Goal: Task Accomplishment & Management: Manage account settings

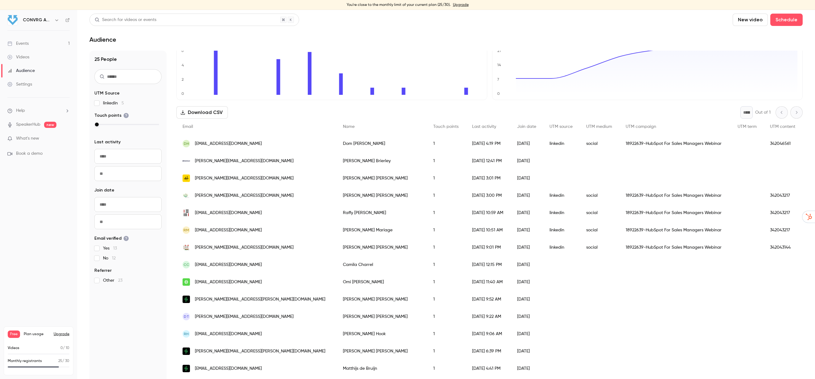
scroll to position [38, 0]
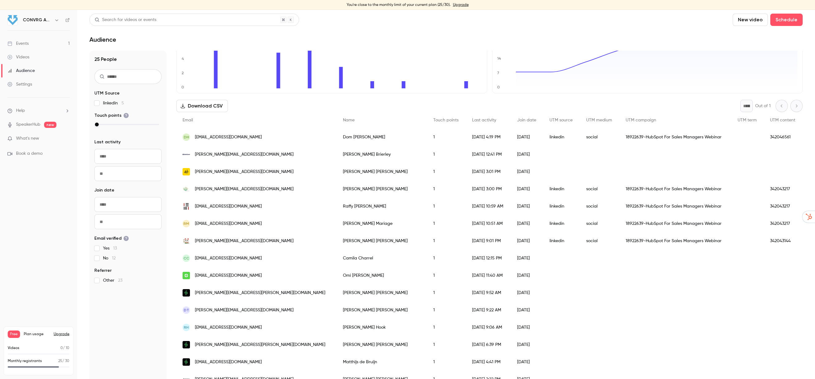
click at [668, 296] on div "People list" at bounding box center [676, 292] width 112 height 17
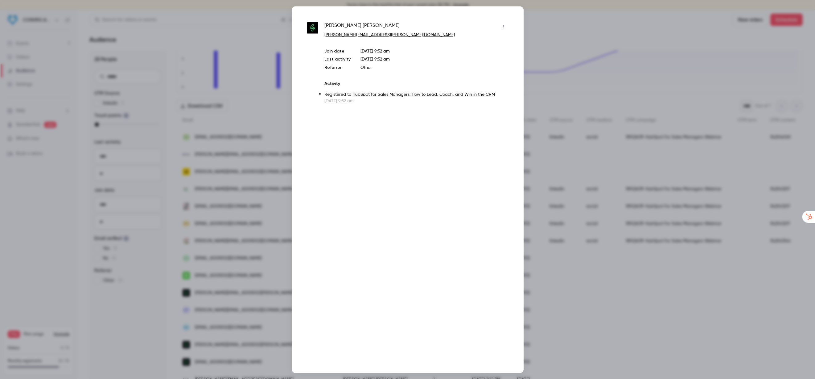
click at [504, 26] on icon "button" at bounding box center [503, 26] width 5 height 4
click at [539, 29] on div at bounding box center [407, 189] width 815 height 379
click at [707, 23] on div at bounding box center [407, 189] width 815 height 379
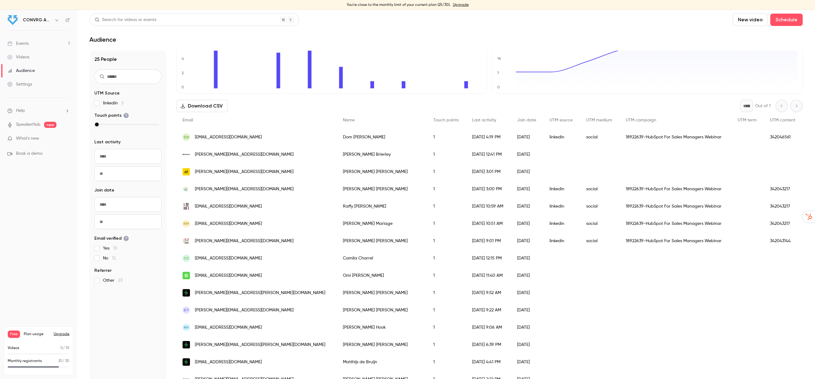
click at [20, 46] on div "Events" at bounding box center [17, 43] width 21 height 6
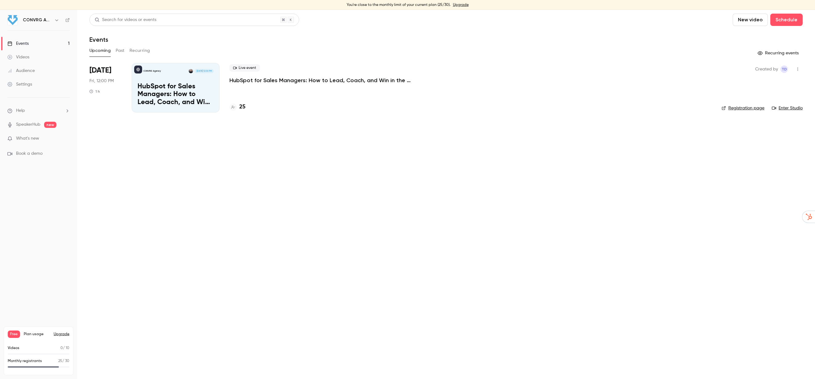
click at [168, 81] on div "CONVRG Agency Aug 15, 12:00 PM HubSpot for Sales Managers: How to Lead, Coach, …" at bounding box center [176, 87] width 88 height 49
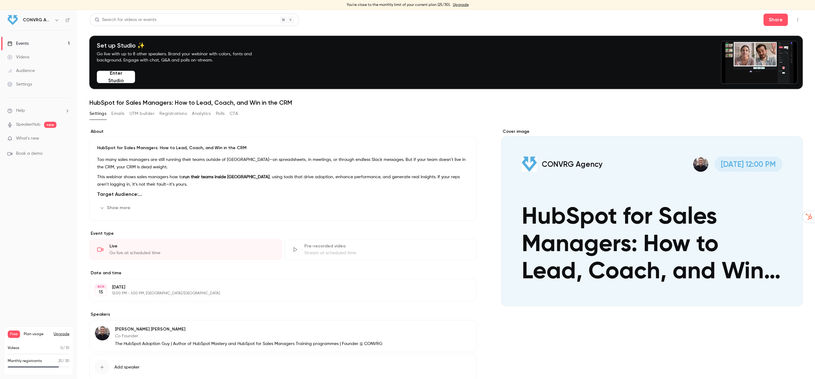
click at [120, 113] on button "Emails" at bounding box center [117, 114] width 13 height 10
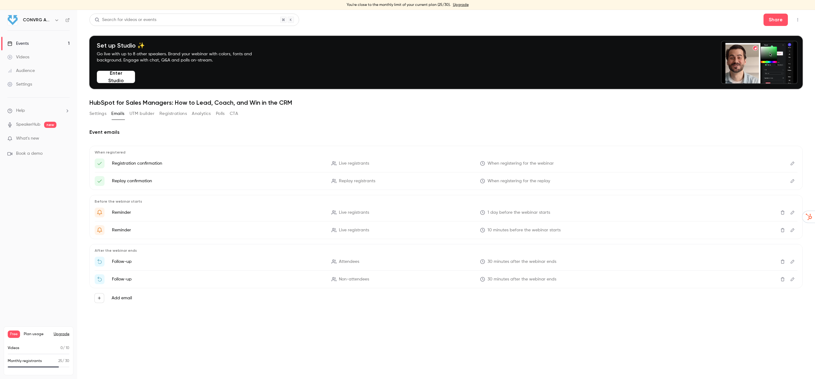
click at [791, 164] on icon "Edit" at bounding box center [792, 163] width 5 height 4
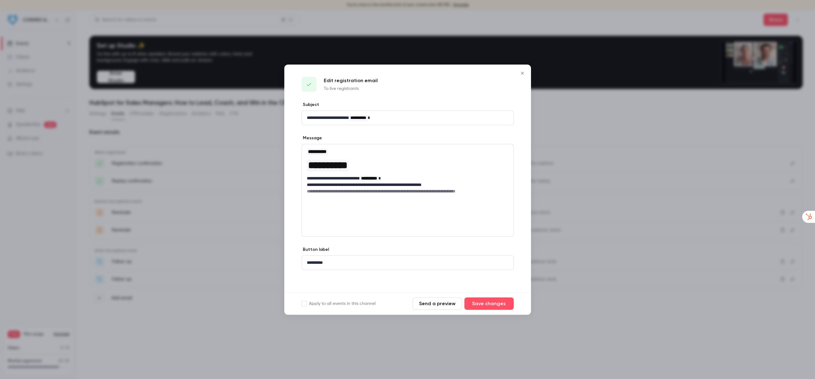
click at [439, 305] on button "Send a preview" at bounding box center [437, 303] width 49 height 12
click at [524, 70] on button "Close" at bounding box center [522, 73] width 12 height 12
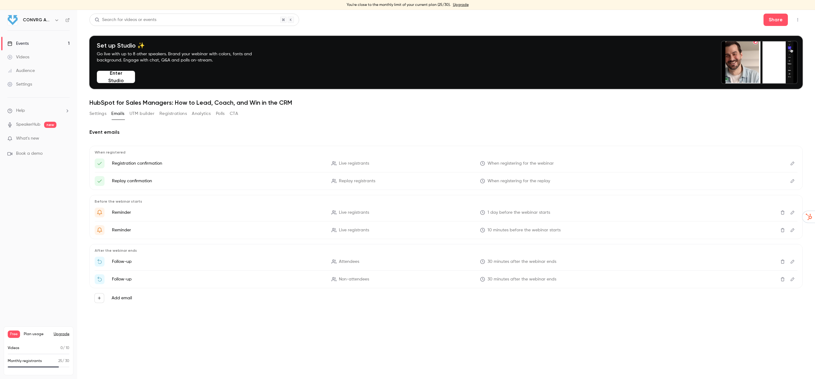
click at [27, 68] on div "Audience" at bounding box center [20, 71] width 27 height 6
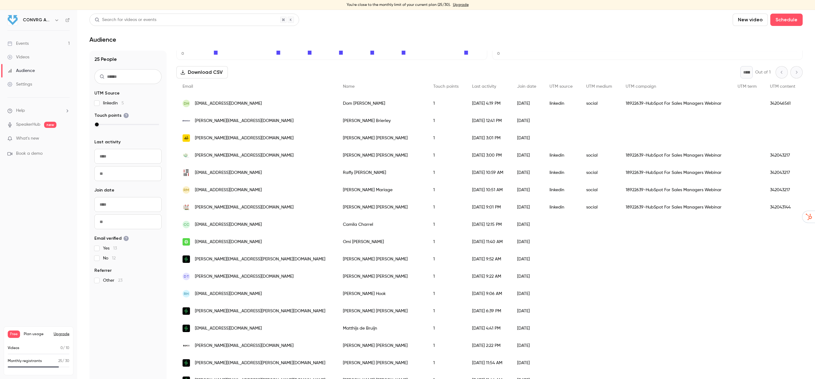
scroll to position [82, 0]
